Goal: Task Accomplishment & Management: Use online tool/utility

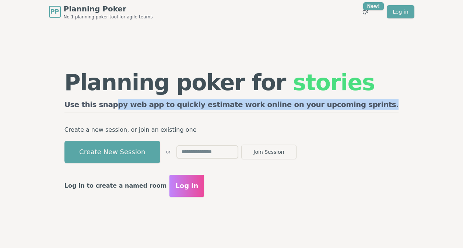
drag, startPoint x: 140, startPoint y: 106, endPoint x: 384, endPoint y: 98, distance: 243.9
click at [384, 98] on div "Planning poker for stories Use this snappy web app to quickly estimate work onl…" at bounding box center [231, 134] width 377 height 221
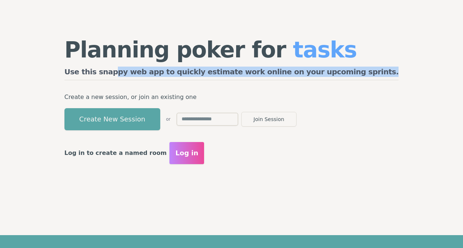
scroll to position [37, 0]
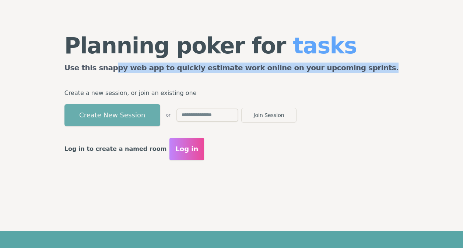
click at [142, 118] on button "Create New Session" at bounding box center [112, 115] width 96 height 22
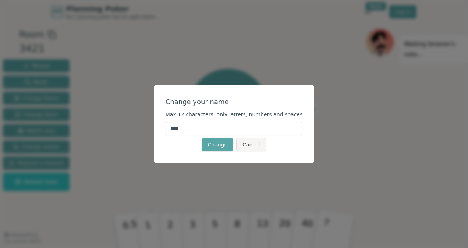
drag, startPoint x: 207, startPoint y: 127, endPoint x: 147, endPoint y: 128, distance: 59.7
click at [147, 128] on div "Change your name Max 12 characters, only letters, numbers and spaces **** Chang…" at bounding box center [234, 124] width 468 height 248
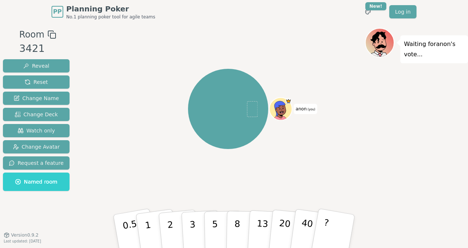
click at [307, 107] on span "anon (you)" at bounding box center [305, 109] width 23 height 10
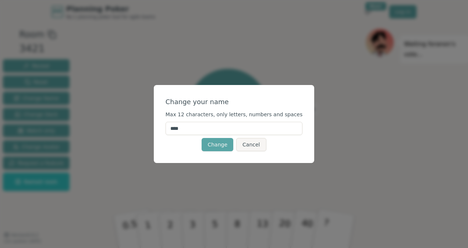
click at [191, 129] on input "****" at bounding box center [234, 128] width 137 height 13
type input "*****"
click at [217, 138] on button "Change" at bounding box center [218, 144] width 32 height 13
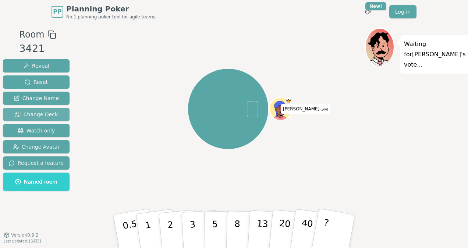
click at [42, 114] on span "Change Deck" at bounding box center [36, 114] width 43 height 7
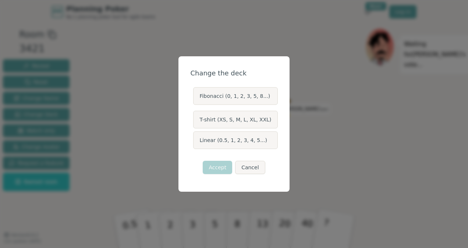
click at [240, 142] on label "Linear (0.5, 1, 2, 3, 4, 5...)" at bounding box center [235, 140] width 84 height 18
click at [196, 142] on button "Linear (0.5, 1, 2, 3, 4, 5...)" at bounding box center [193, 140] width 6 height 6
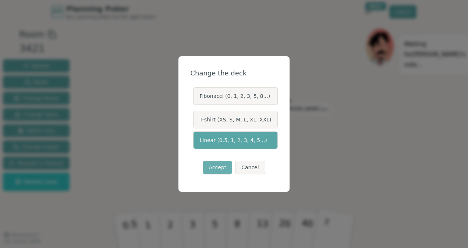
click at [220, 169] on button "Accept" at bounding box center [217, 167] width 29 height 13
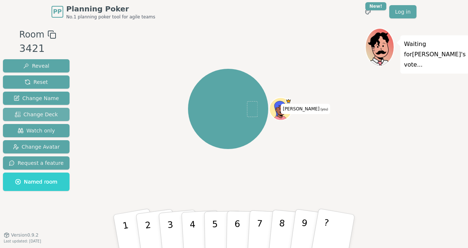
click at [45, 114] on span "Change Deck" at bounding box center [36, 114] width 43 height 7
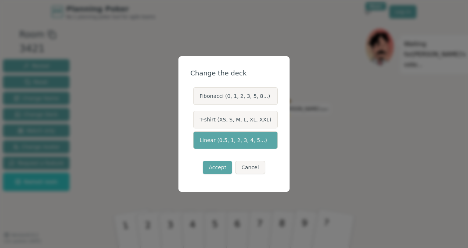
click at [253, 141] on label "Linear (0.5, 1, 2, 3, 4, 5...)" at bounding box center [235, 140] width 84 height 18
click at [196, 141] on button "Linear (0.5, 1, 2, 3, 4, 5...)" at bounding box center [193, 140] width 6 height 6
drag, startPoint x: 247, startPoint y: 168, endPoint x: 240, endPoint y: 171, distance: 7.6
click at [247, 168] on button "Cancel" at bounding box center [250, 167] width 30 height 13
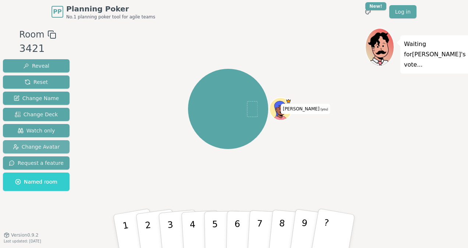
click at [35, 145] on span "Change Avatar" at bounding box center [36, 146] width 47 height 7
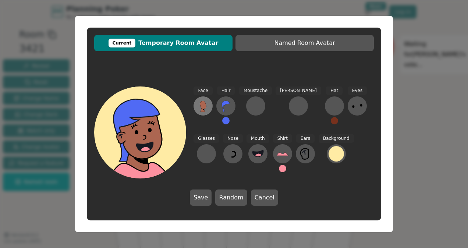
click at [207, 107] on icon at bounding box center [203, 106] width 12 height 12
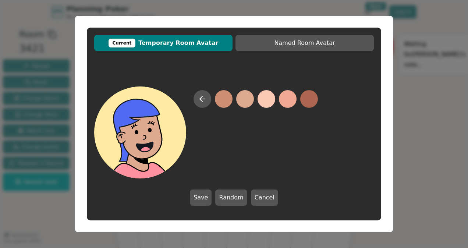
click at [251, 96] on button at bounding box center [245, 99] width 18 height 18
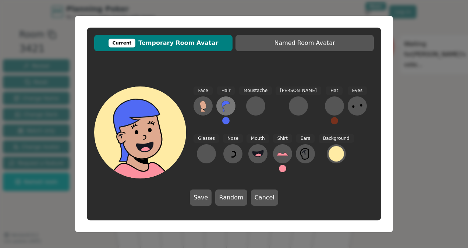
click at [222, 108] on icon at bounding box center [226, 106] width 12 height 12
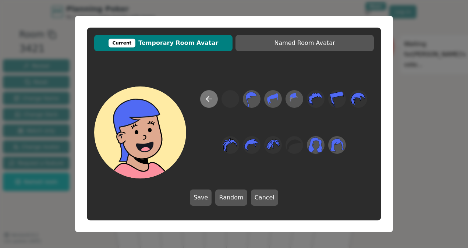
click at [206, 102] on icon at bounding box center [209, 99] width 9 height 9
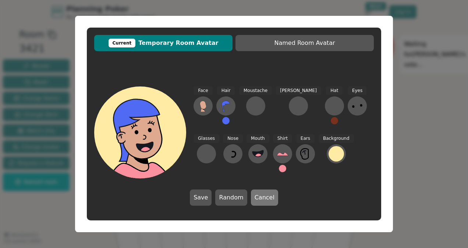
click at [259, 195] on button "Cancel" at bounding box center [264, 198] width 27 height 16
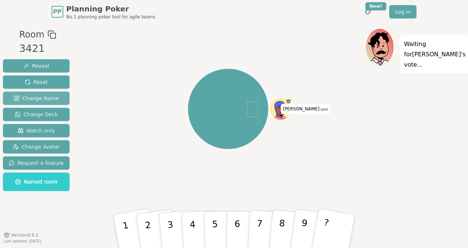
click at [44, 98] on span "Change Name" at bounding box center [36, 98] width 45 height 7
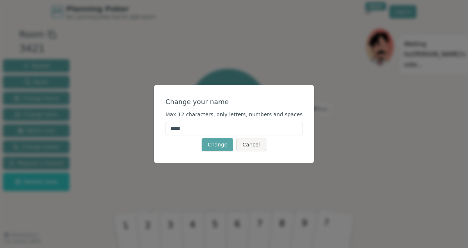
click at [205, 119] on form "Change your name Max 12 characters, only letters, numbers and spaces ***** Chan…" at bounding box center [234, 124] width 137 height 54
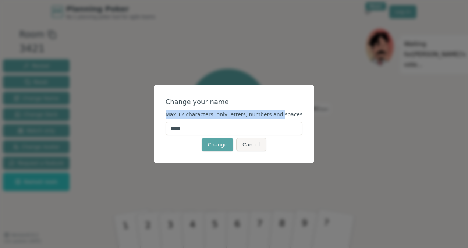
drag, startPoint x: 205, startPoint y: 119, endPoint x: 202, endPoint y: 130, distance: 11.6
click at [202, 130] on input "*****" at bounding box center [234, 128] width 137 height 13
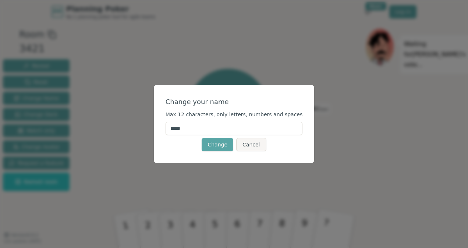
click at [202, 130] on input "*****" at bounding box center [234, 128] width 137 height 13
type input "*"
click at [254, 145] on button "Cancel" at bounding box center [251, 144] width 30 height 13
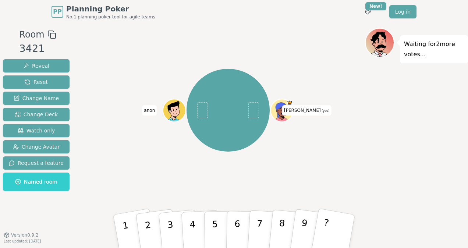
click at [103, 7] on span "Planning Poker" at bounding box center [110, 9] width 89 height 10
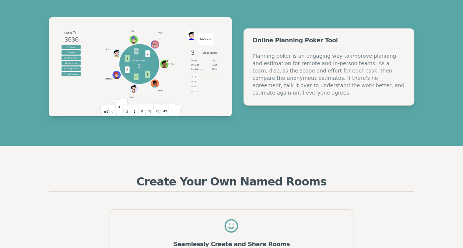
scroll to position [258, 0]
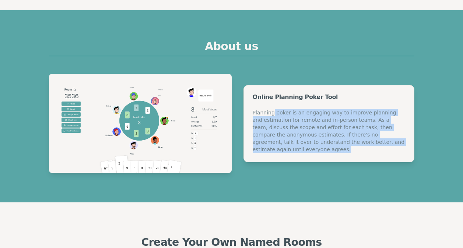
drag, startPoint x: 272, startPoint y: 118, endPoint x: 396, endPoint y: 142, distance: 126.4
click at [396, 142] on div "Planning poker is an engaging way to improve planning and estimation for remote…" at bounding box center [329, 131] width 152 height 44
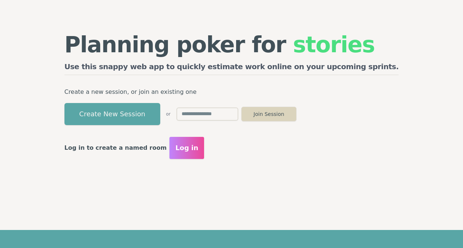
scroll to position [0, 0]
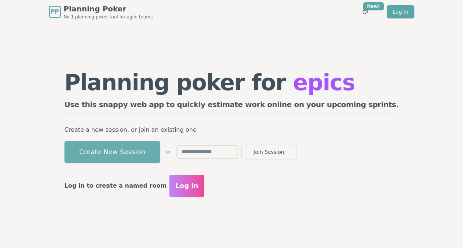
click at [160, 154] on button "Create New Session" at bounding box center [112, 152] width 96 height 22
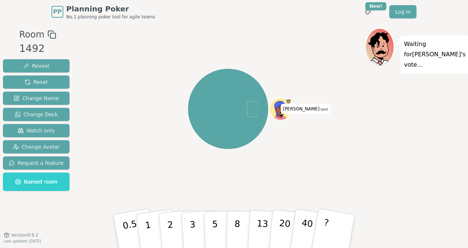
click at [111, 9] on span "Planning Poker" at bounding box center [110, 9] width 89 height 10
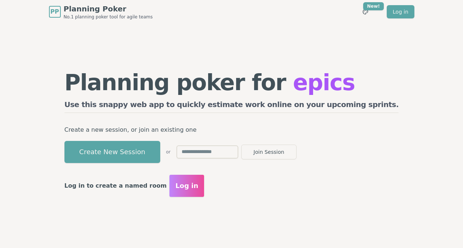
click at [111, 9] on span "Planning Poker" at bounding box center [108, 9] width 89 height 10
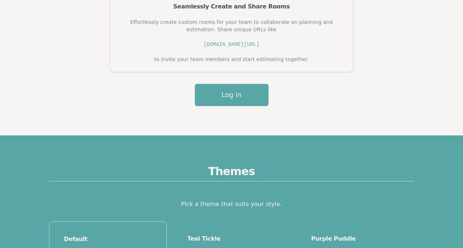
scroll to position [515, 0]
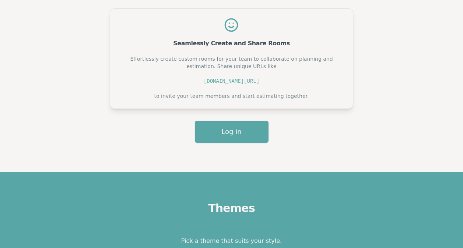
click at [239, 82] on span "[DOMAIN_NAME][URL]" at bounding box center [232, 81] width 56 height 6
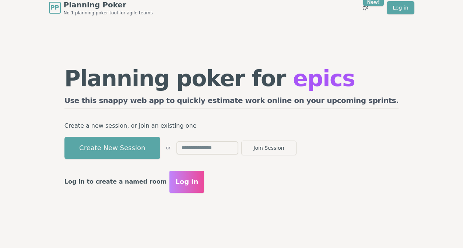
scroll to position [0, 0]
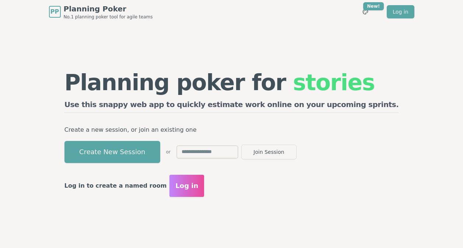
drag, startPoint x: 358, startPoint y: 169, endPoint x: 354, endPoint y: 154, distance: 15.2
click at [358, 169] on div "Planning poker for stories Use this snappy web app to quickly estimate work onl…" at bounding box center [231, 133] width 349 height 147
click at [297, 87] on span "stories" at bounding box center [334, 83] width 82 height 26
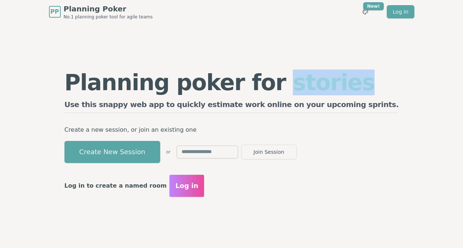
click at [296, 89] on span "stories" at bounding box center [334, 83] width 82 height 26
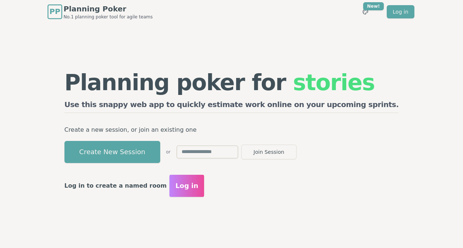
click at [60, 13] on div "PP" at bounding box center [54, 11] width 15 height 15
click at [74, 8] on span "Planning Poker" at bounding box center [108, 9] width 89 height 10
click at [73, 8] on span "Planning Poker" at bounding box center [108, 9] width 89 height 10
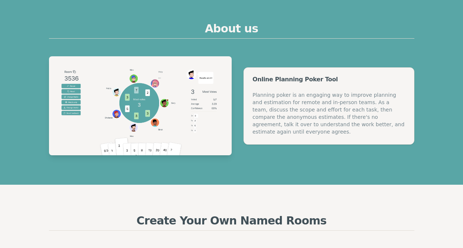
scroll to position [331, 0]
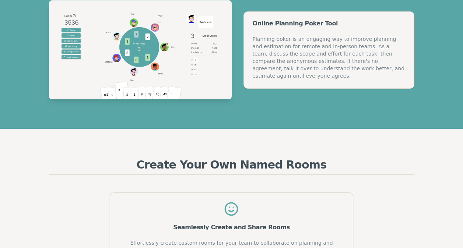
click at [75, 16] on img at bounding box center [140, 49] width 183 height 99
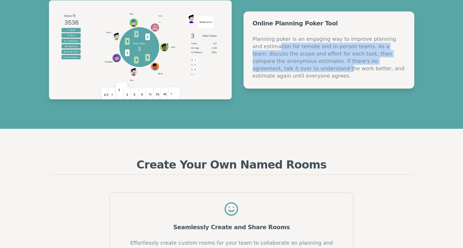
drag, startPoint x: 285, startPoint y: 48, endPoint x: 394, endPoint y: 64, distance: 109.4
click at [394, 64] on div "Planning poker is an engaging way to improve planning and estimation for remote…" at bounding box center [329, 57] width 152 height 44
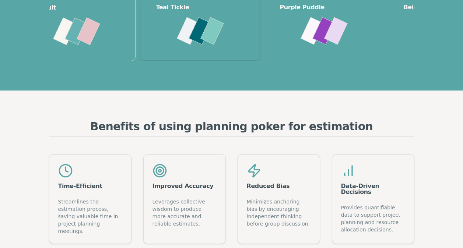
scroll to position [731, 0]
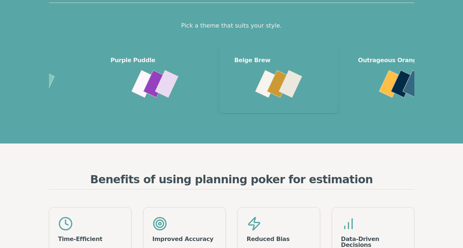
click at [331, 91] on div at bounding box center [278, 89] width 106 height 35
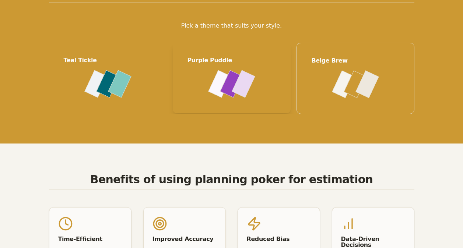
click at [252, 99] on div at bounding box center [231, 89] width 106 height 35
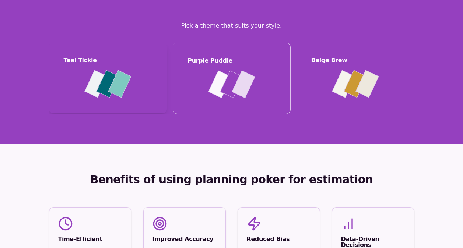
click at [113, 98] on div at bounding box center [108, 89] width 106 height 35
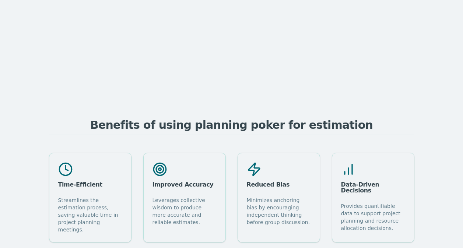
scroll to position [878, 0]
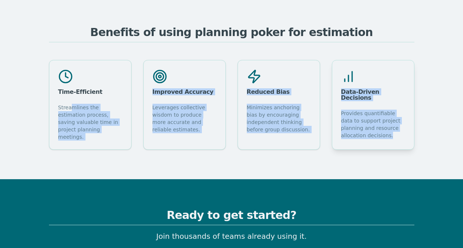
drag, startPoint x: 69, startPoint y: 108, endPoint x: 380, endPoint y: 133, distance: 311.7
click at [380, 133] on div "Time-Efficient Streamlines the estimation process, saving valuable time in proj…" at bounding box center [231, 105] width 365 height 90
drag, startPoint x: 380, startPoint y: 133, endPoint x: 353, endPoint y: 159, distance: 37.5
click at [353, 159] on section "Benefits of using planning poker for estimation Time-Efficient Streamlines the …" at bounding box center [231, 87] width 463 height 183
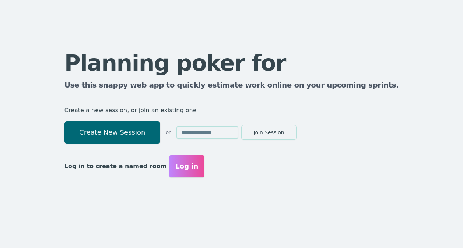
scroll to position [0, 0]
